Goal: Task Accomplishment & Management: Manage account settings

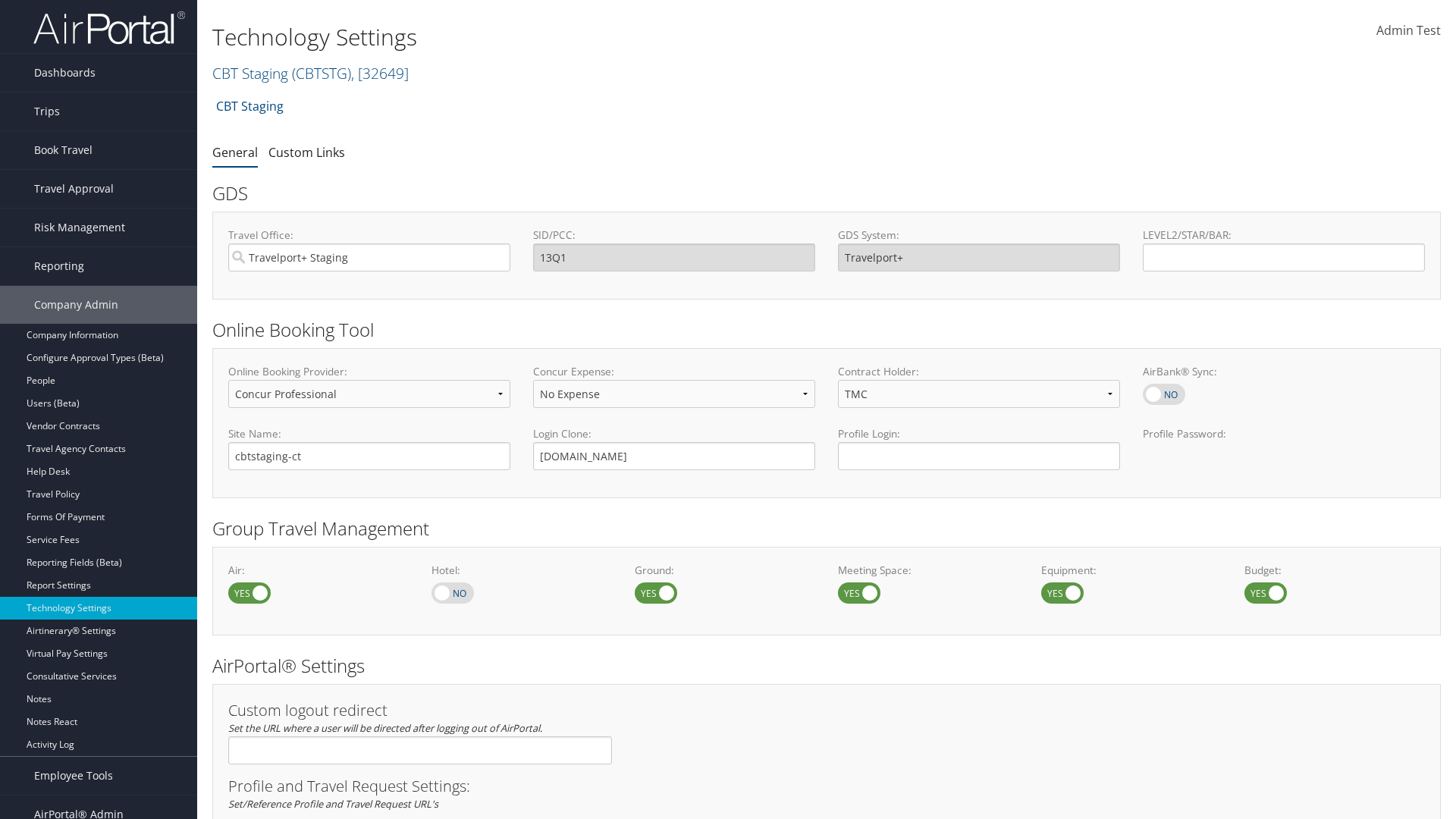
select select "4"
click at [250, 72] on link "CBT Staging ( CBTSTG ) , [ 32649 ]" at bounding box center [311, 72] width 197 height 21
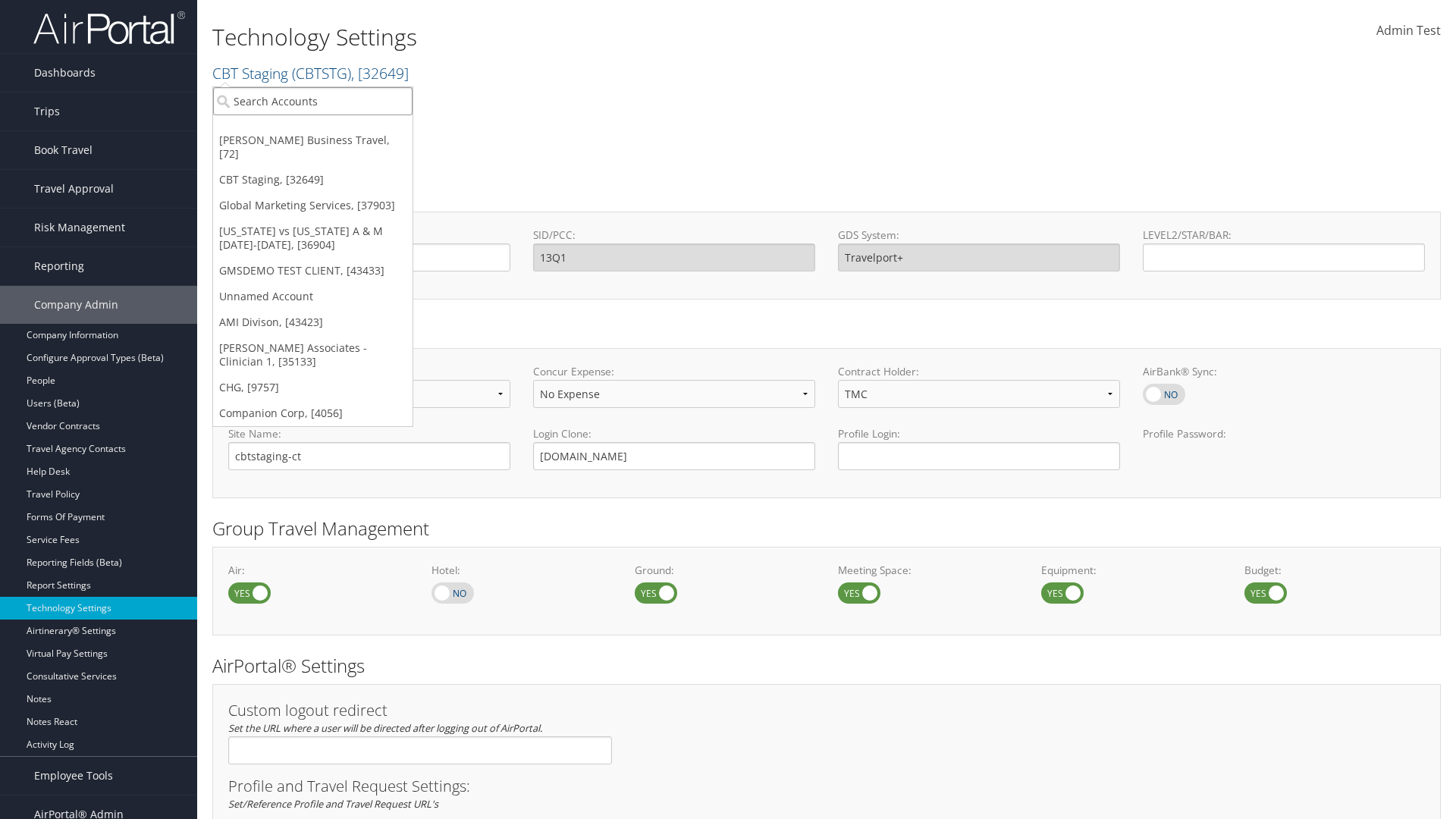
click at [313, 101] on input "search" at bounding box center [313, 101] width 199 height 28
type input "CBTSTG"
click at [313, 129] on div "CBT Staging (CBTSTG), [32649]" at bounding box center [313, 129] width 216 height 14
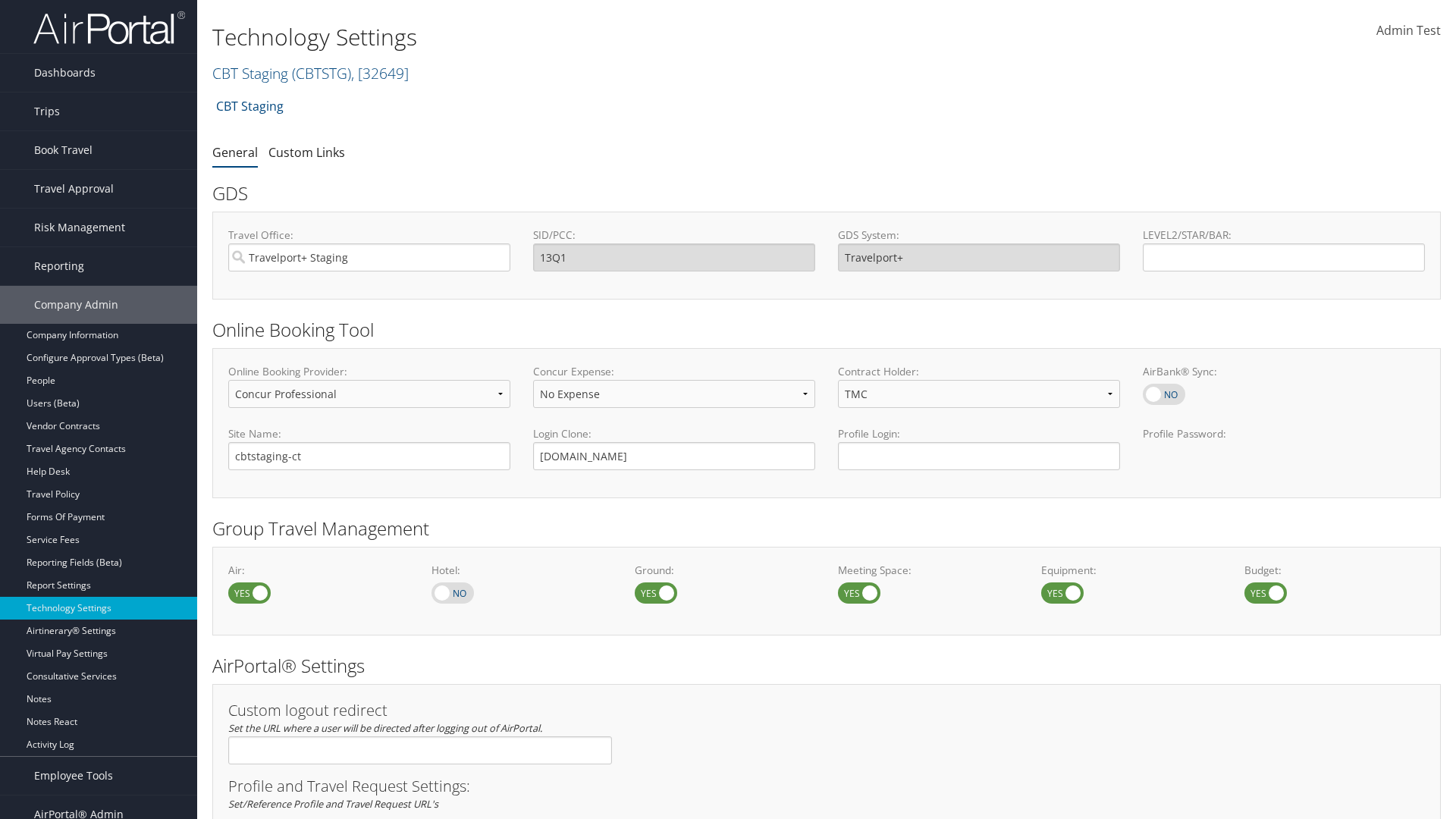
select select "3"
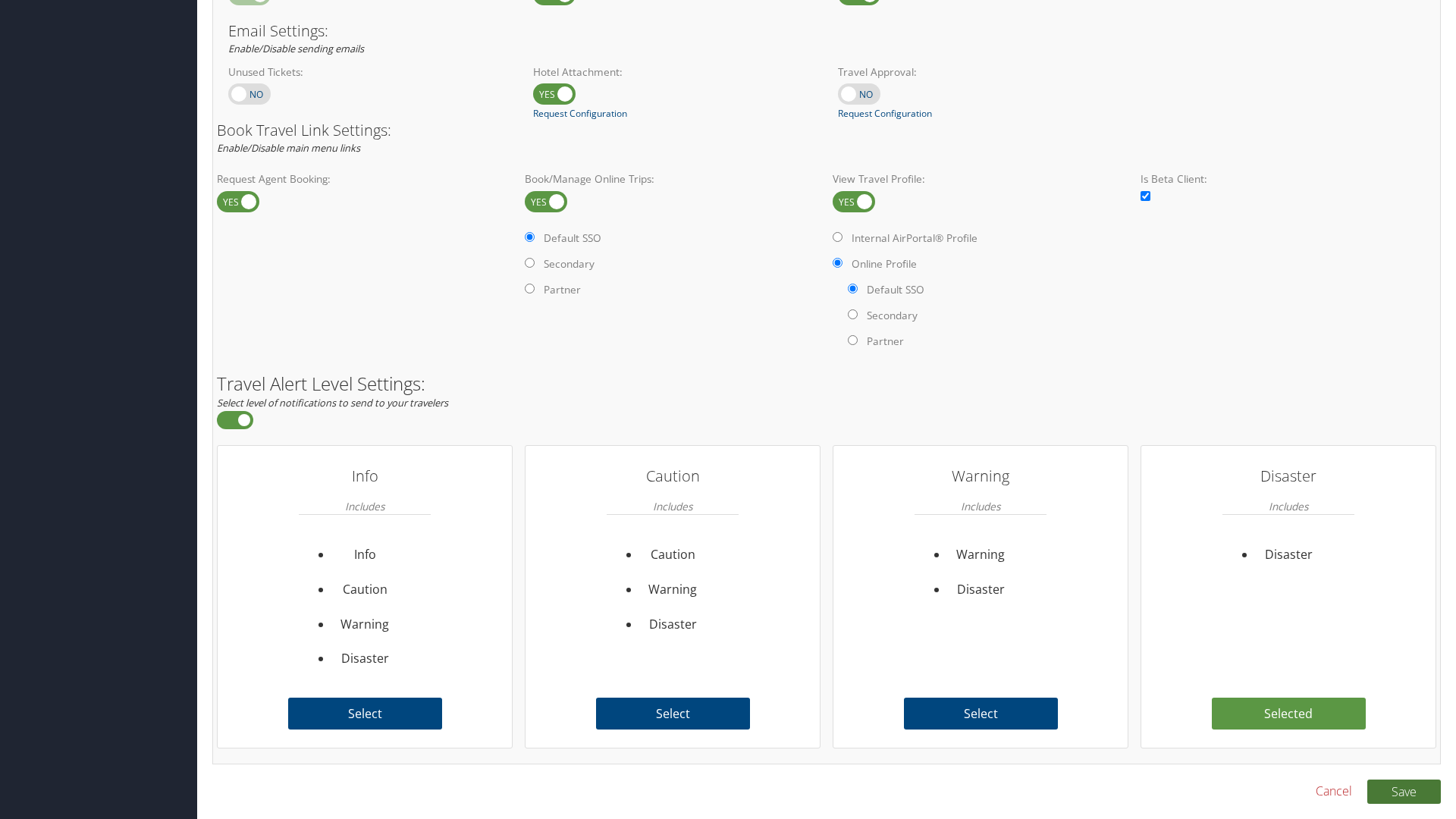
click at [1404, 791] on button "Save" at bounding box center [1404, 792] width 73 height 24
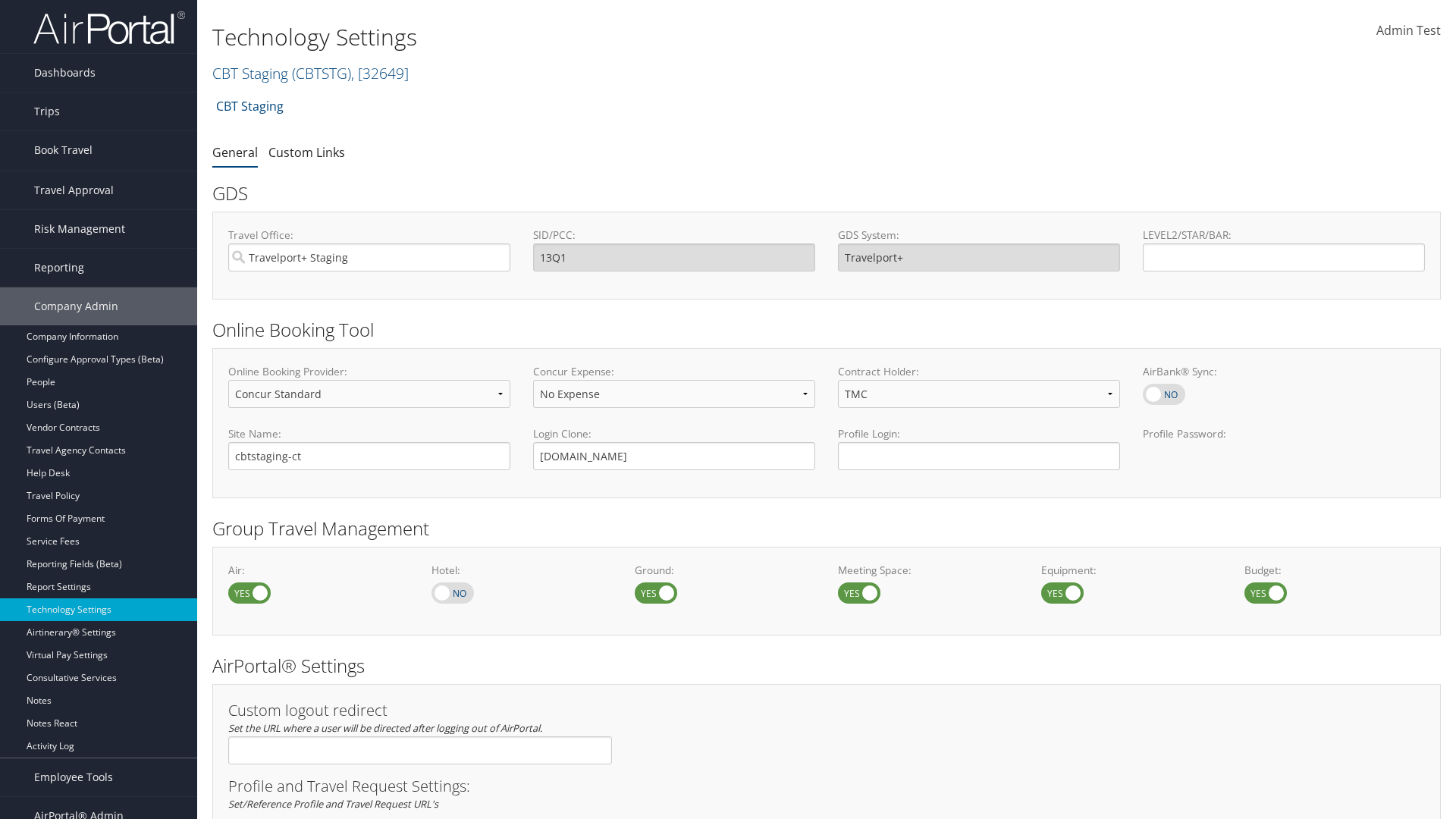
click at [98, 192] on link "Approval Request (Beta)" at bounding box center [98, 203] width 198 height 23
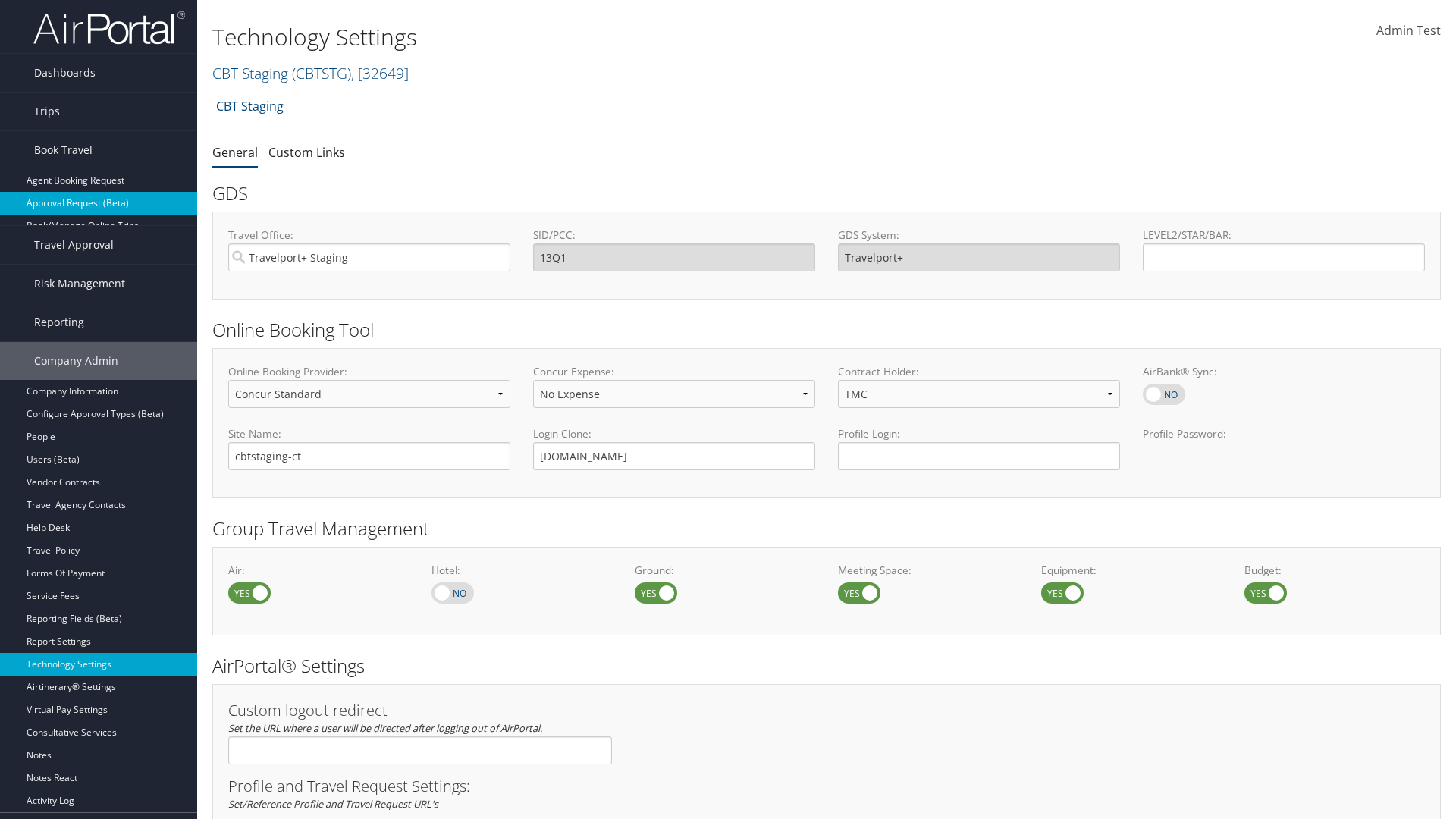
scroll to position [6, 0]
click at [98, 226] on link "Book/Manage Online Trips" at bounding box center [98, 219] width 198 height 23
